Goal: Task Accomplishment & Management: Use online tool/utility

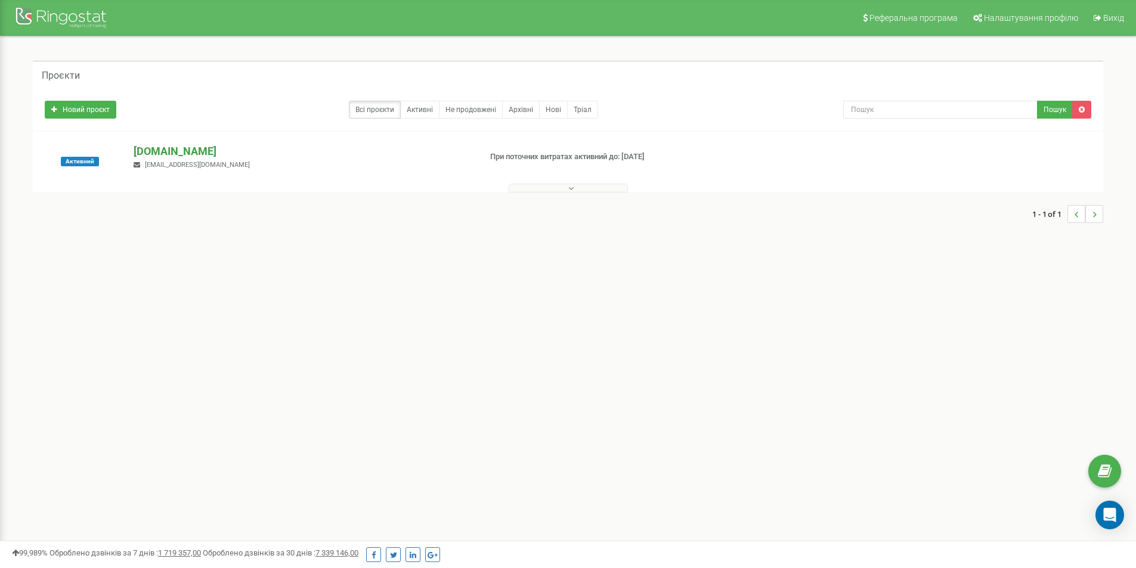
click at [184, 153] on p "[DOMAIN_NAME]" at bounding box center [302, 152] width 337 height 16
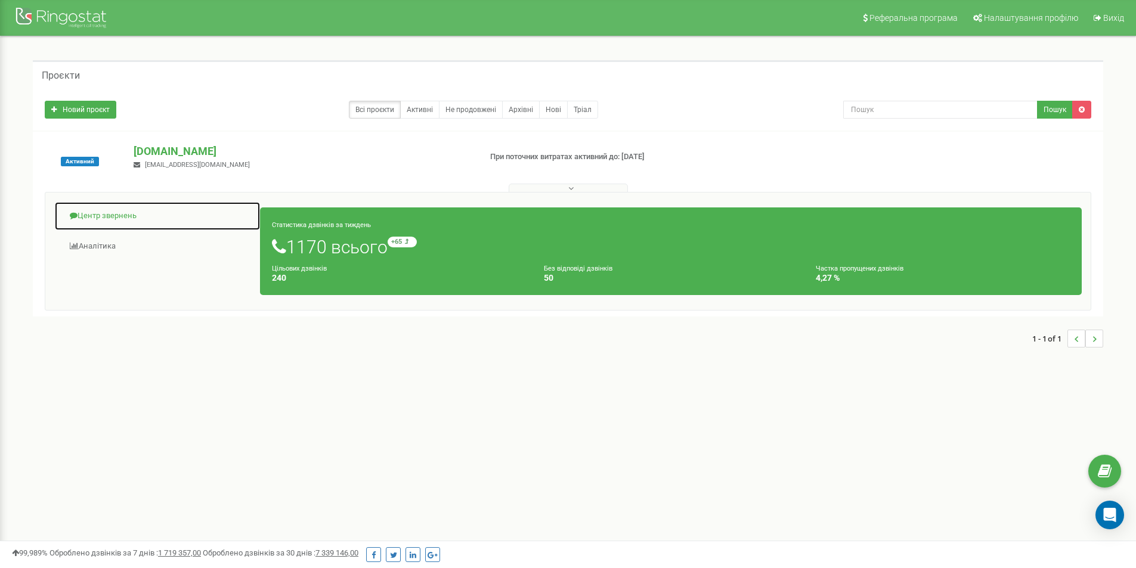
click at [95, 219] on link "Центр звернень" at bounding box center [157, 216] width 206 height 29
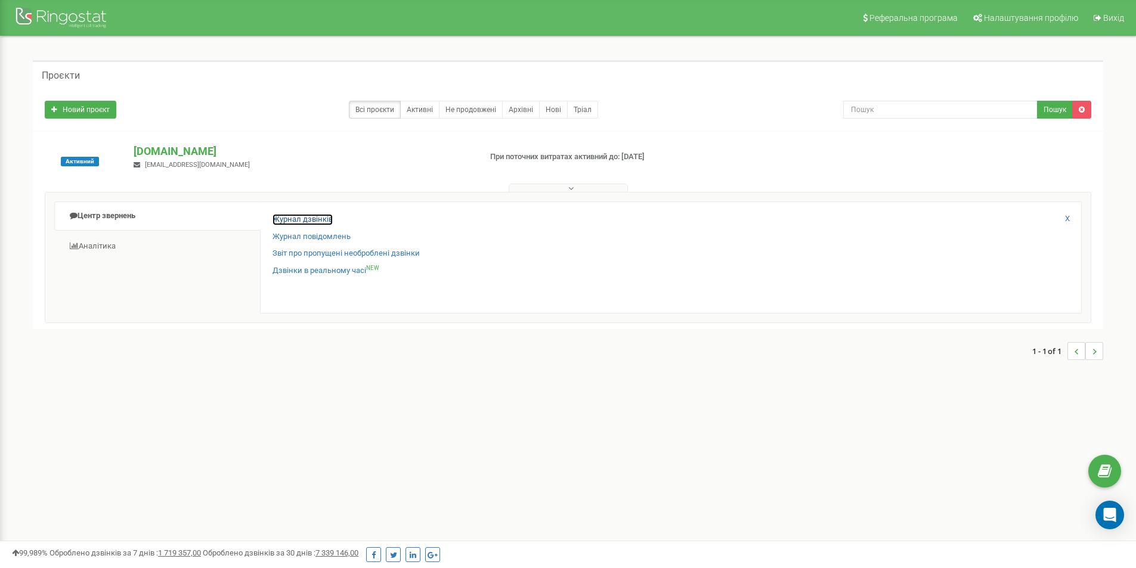
click at [287, 219] on link "Журнал дзвінків" at bounding box center [303, 219] width 60 height 11
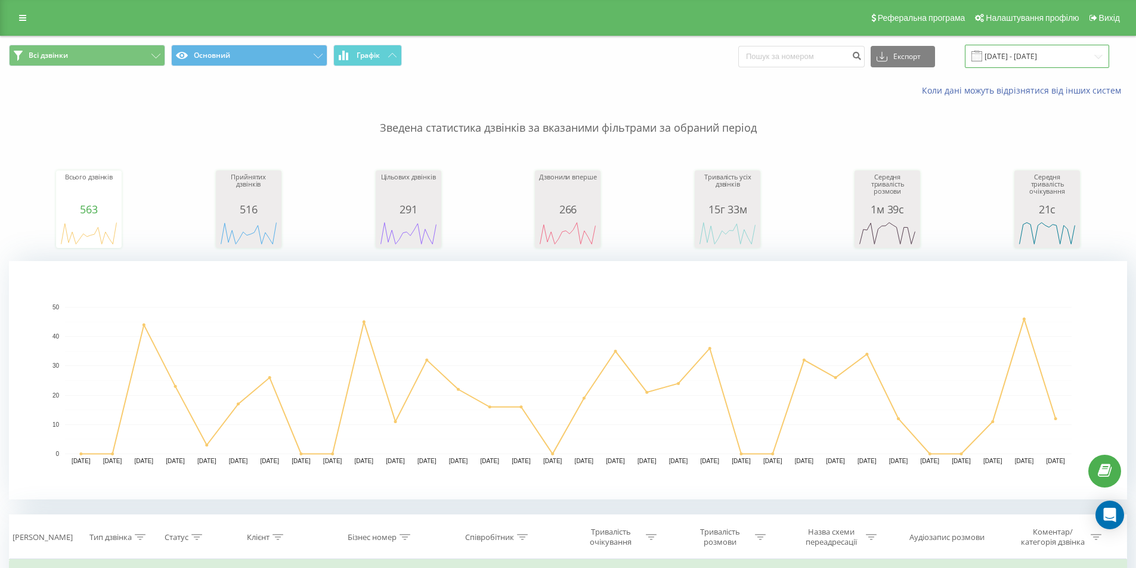
click at [1001, 64] on input "[DATE] - [DATE]" at bounding box center [1037, 56] width 144 height 23
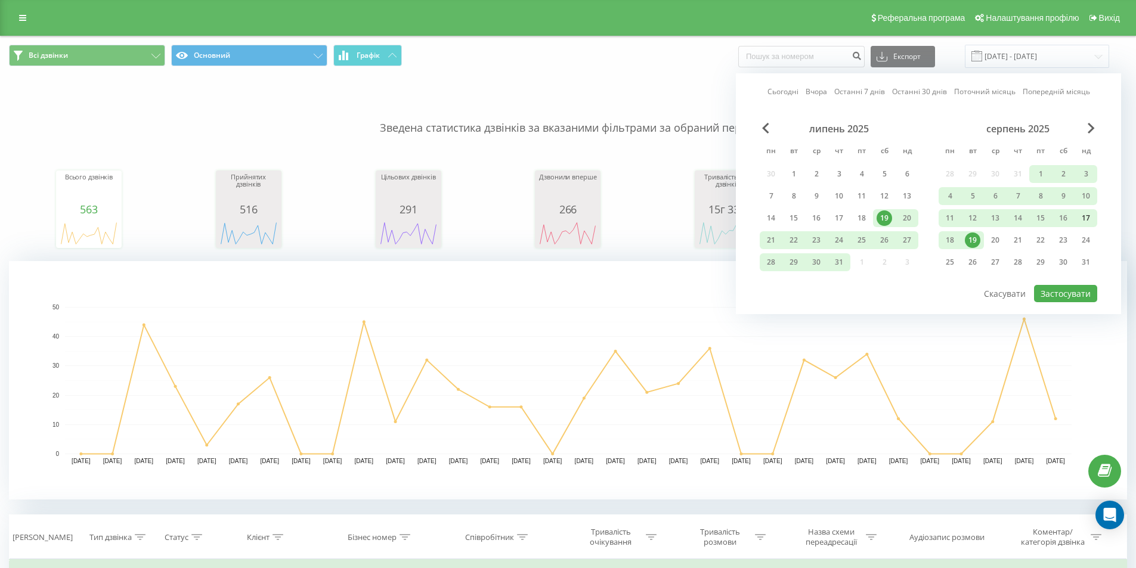
click at [1082, 218] on div "17" at bounding box center [1086, 219] width 16 height 16
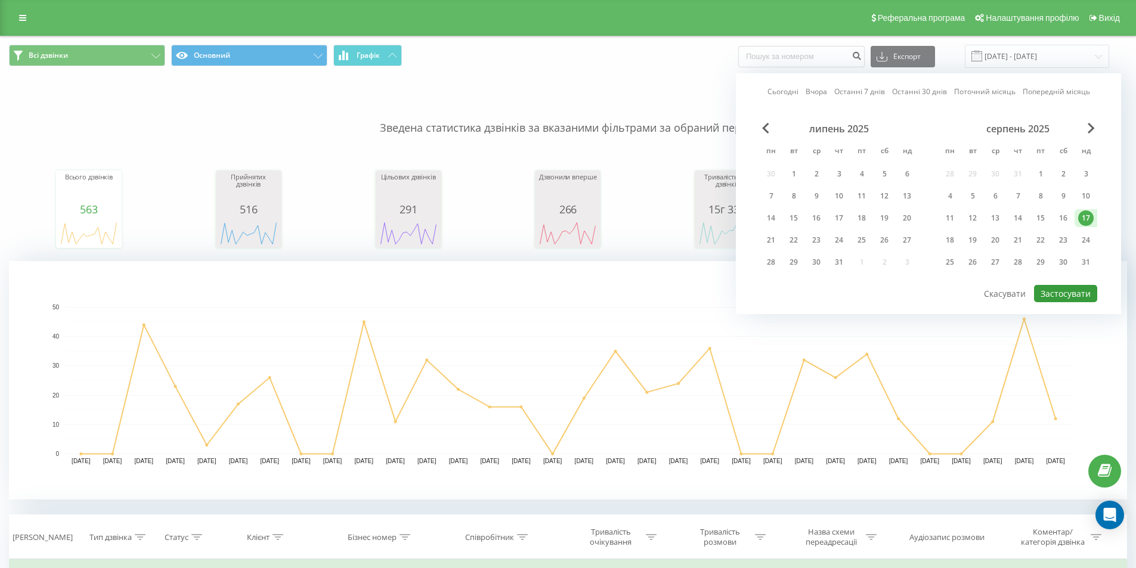
click at [1078, 295] on button "Застосувати" at bounding box center [1065, 293] width 63 height 17
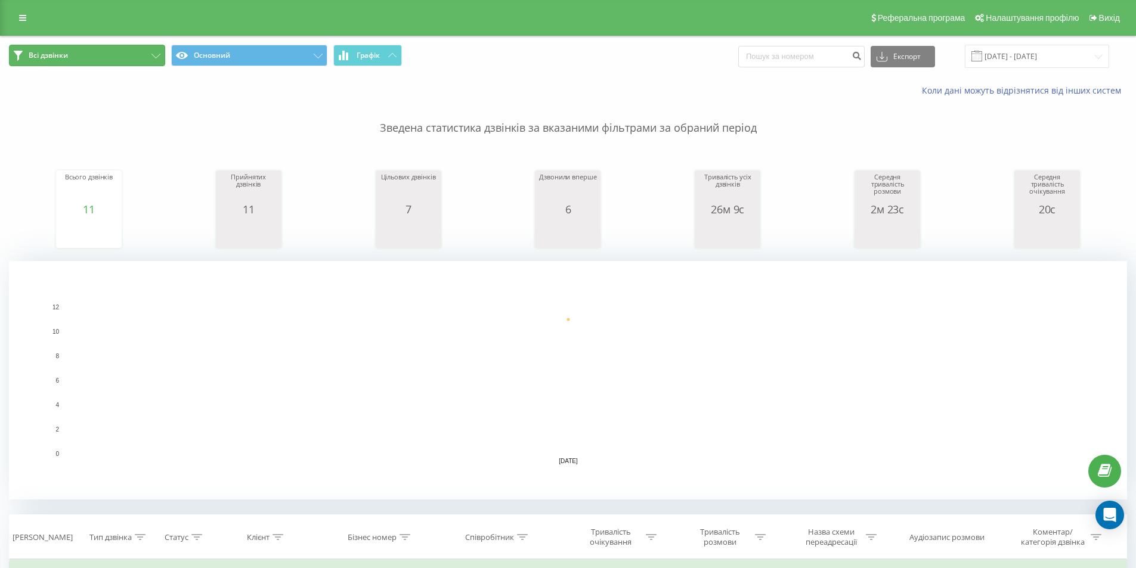
click at [73, 58] on button "Всі дзвінки" at bounding box center [87, 55] width 156 height 21
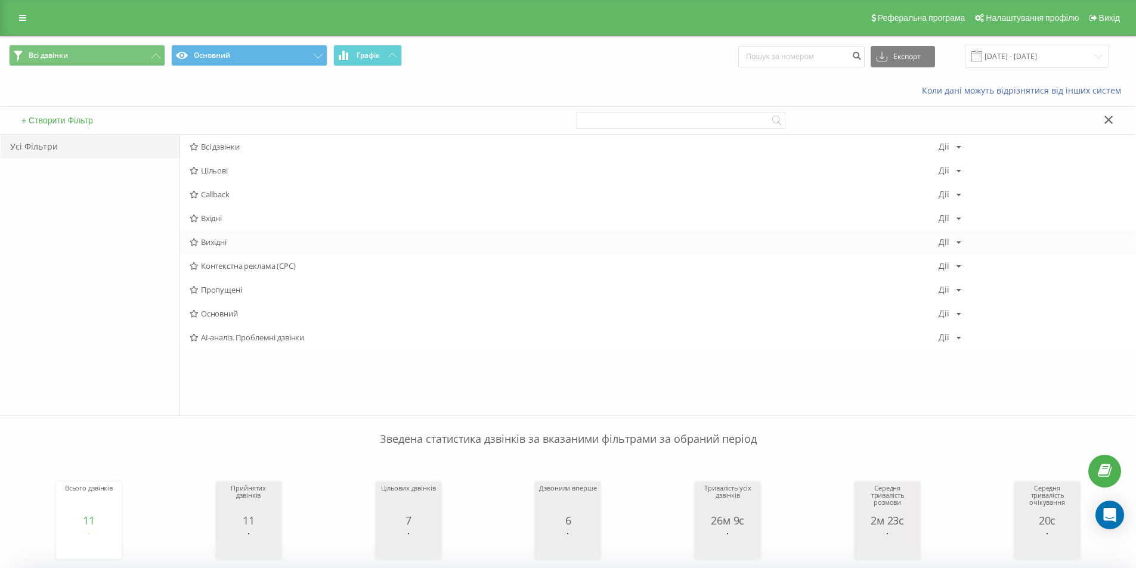
drag, startPoint x: 213, startPoint y: 219, endPoint x: 210, endPoint y: 247, distance: 28.8
click at [210, 247] on div "Всі дзвінки Дії Редагувати Копіювати Видалити За замовчуванням Поділитися Цільо…" at bounding box center [657, 242] width 955 height 215
click at [211, 247] on div "Вихідні Дії Редагувати Копіювати Видалити За замовчуванням Поділитися" at bounding box center [657, 242] width 955 height 24
click at [208, 242] on span "Вихідні" at bounding box center [564, 242] width 749 height 8
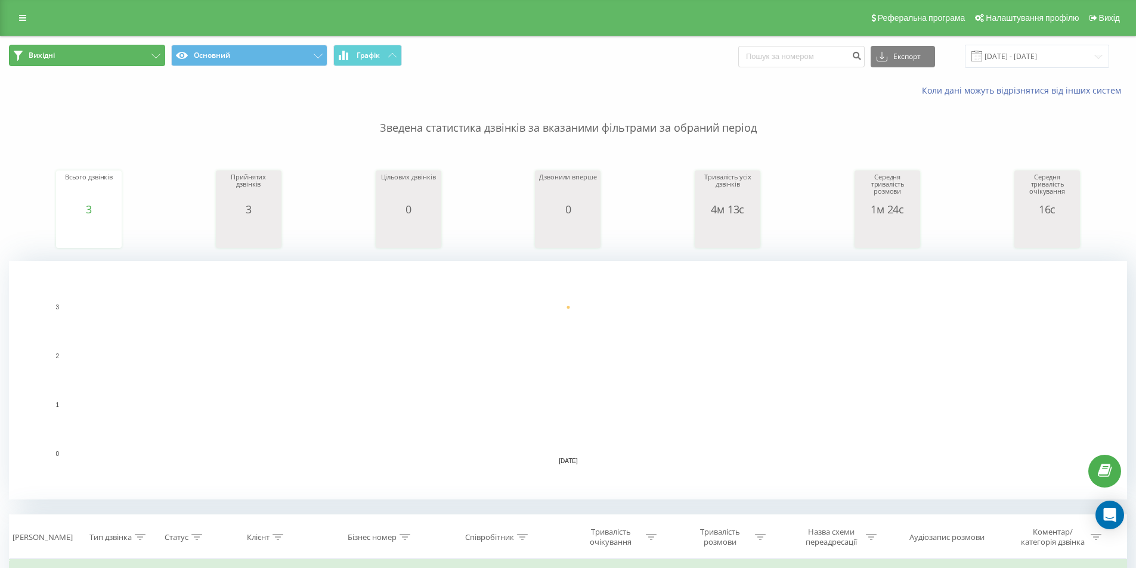
click at [48, 62] on button "Вихідні" at bounding box center [87, 55] width 156 height 21
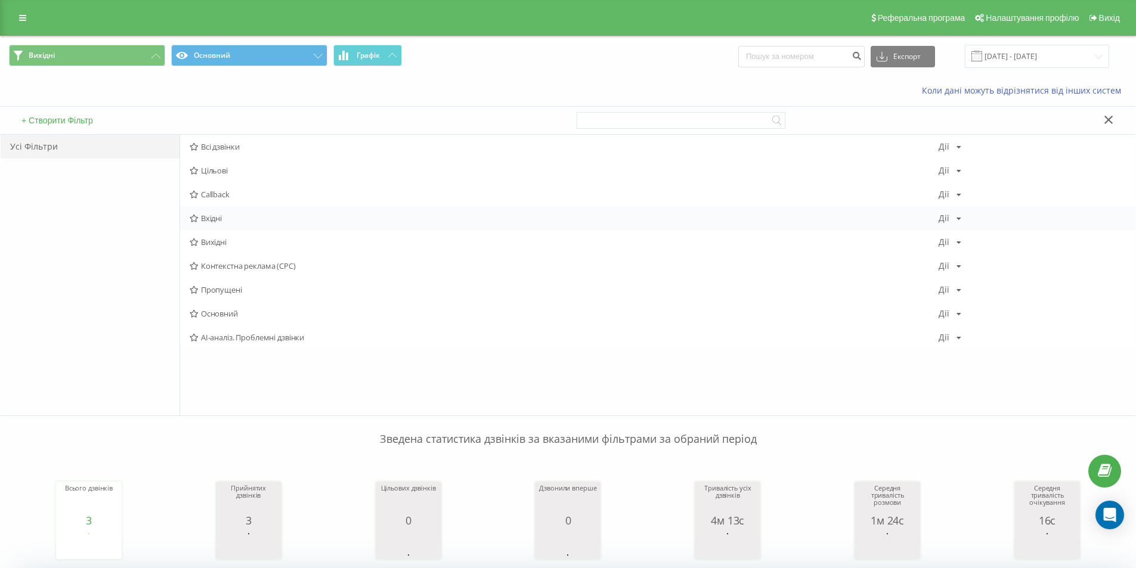
click at [220, 218] on span "Вхідні" at bounding box center [564, 218] width 749 height 8
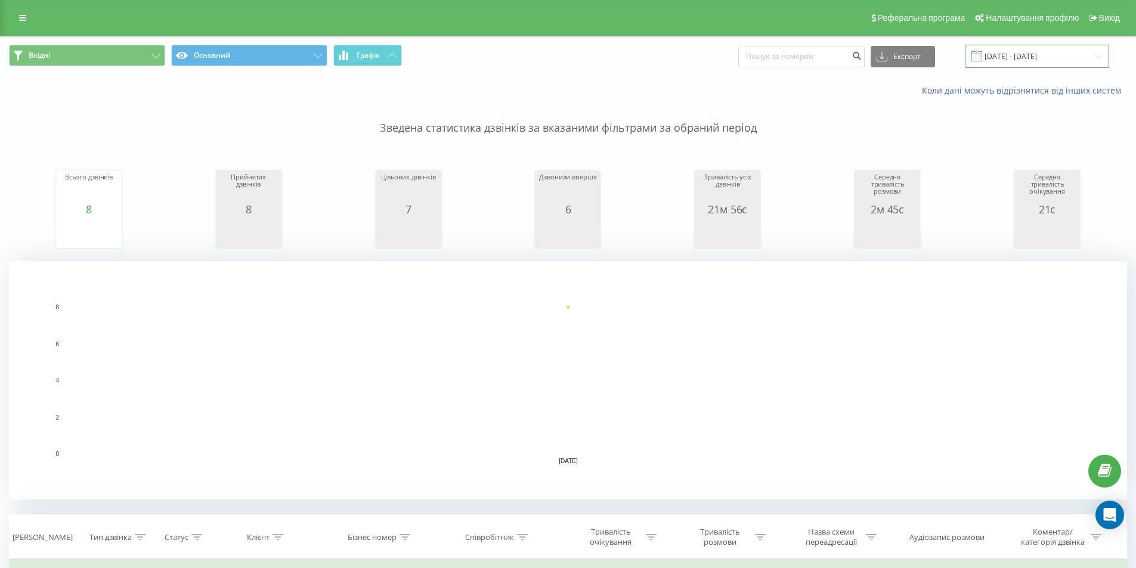
click at [1005, 49] on input "17.08.2025 - 17.08.2025" at bounding box center [1037, 56] width 144 height 23
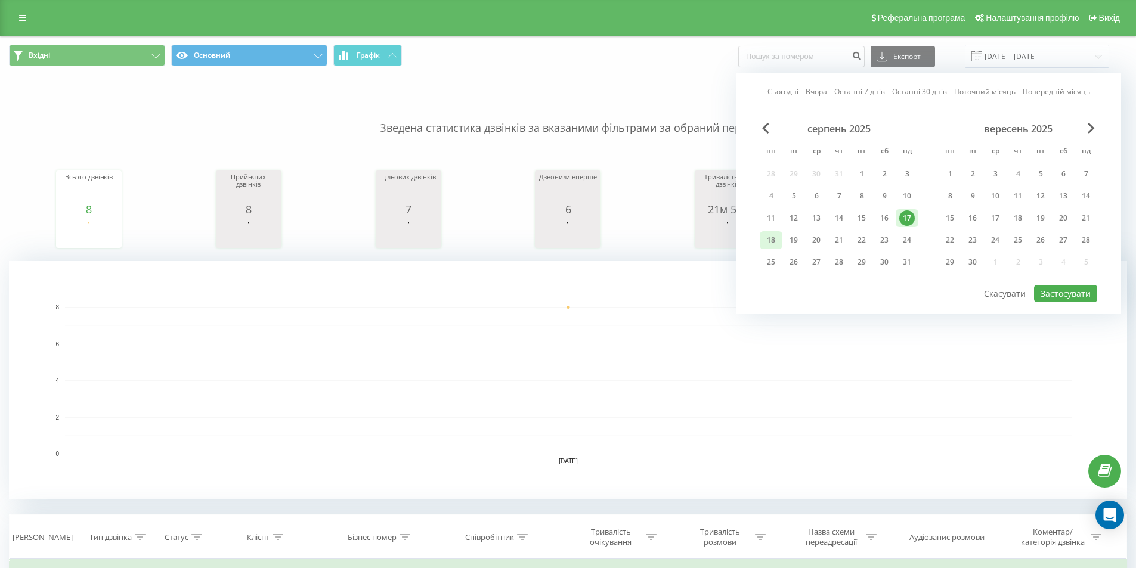
click at [769, 240] on div "18" at bounding box center [771, 241] width 16 height 16
click at [1067, 293] on button "Застосувати" at bounding box center [1065, 293] width 63 height 17
type input "18.08.2025 - 18.08.2025"
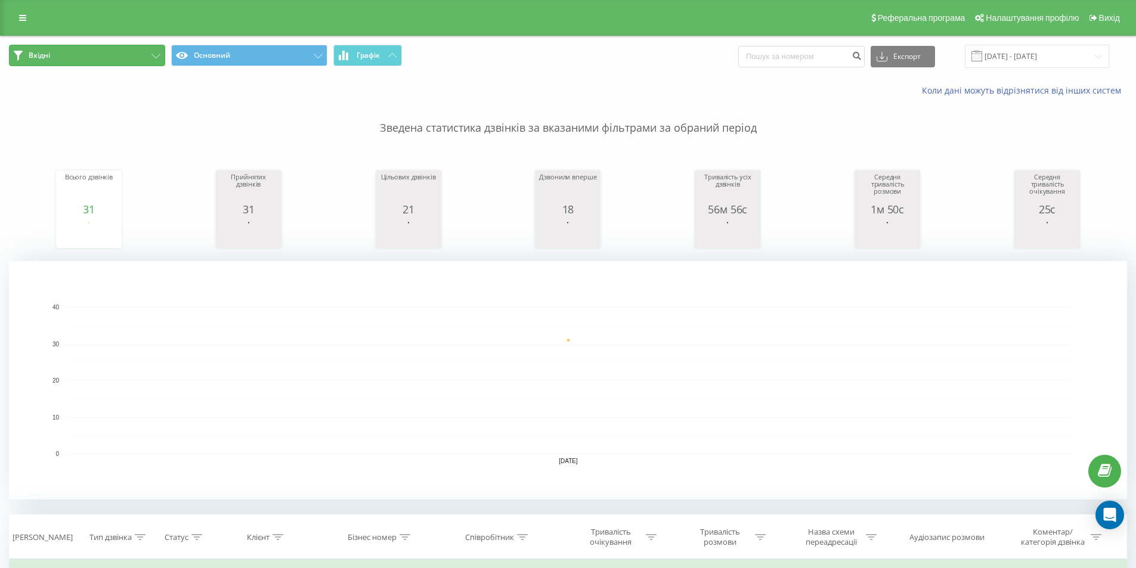
click at [54, 60] on button "Вхідні" at bounding box center [87, 55] width 156 height 21
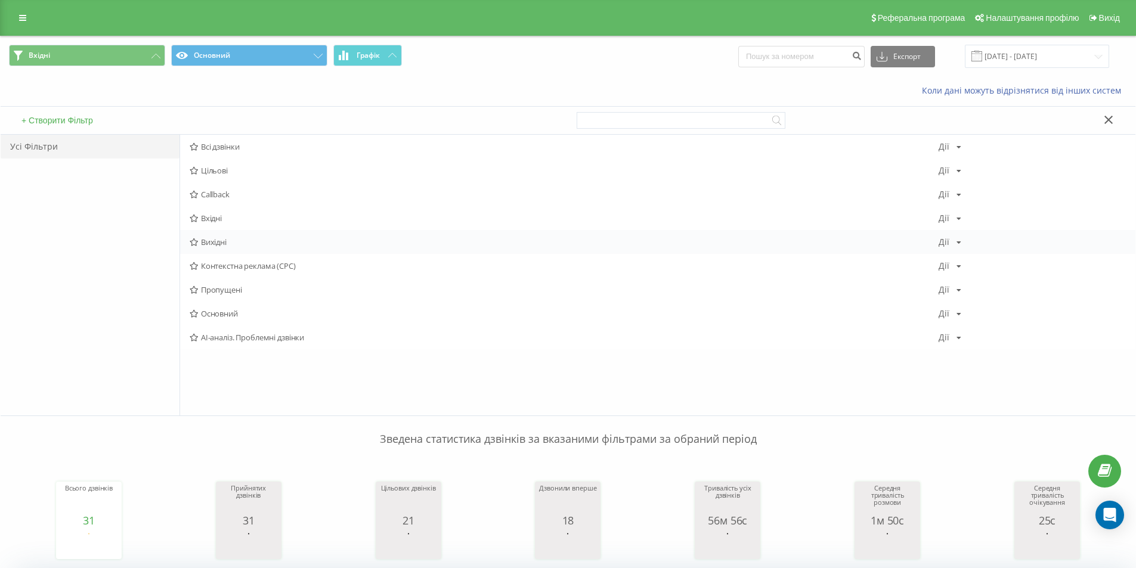
click at [216, 242] on span "Вихідні" at bounding box center [564, 242] width 749 height 8
